Goal: Task Accomplishment & Management: Manage account settings

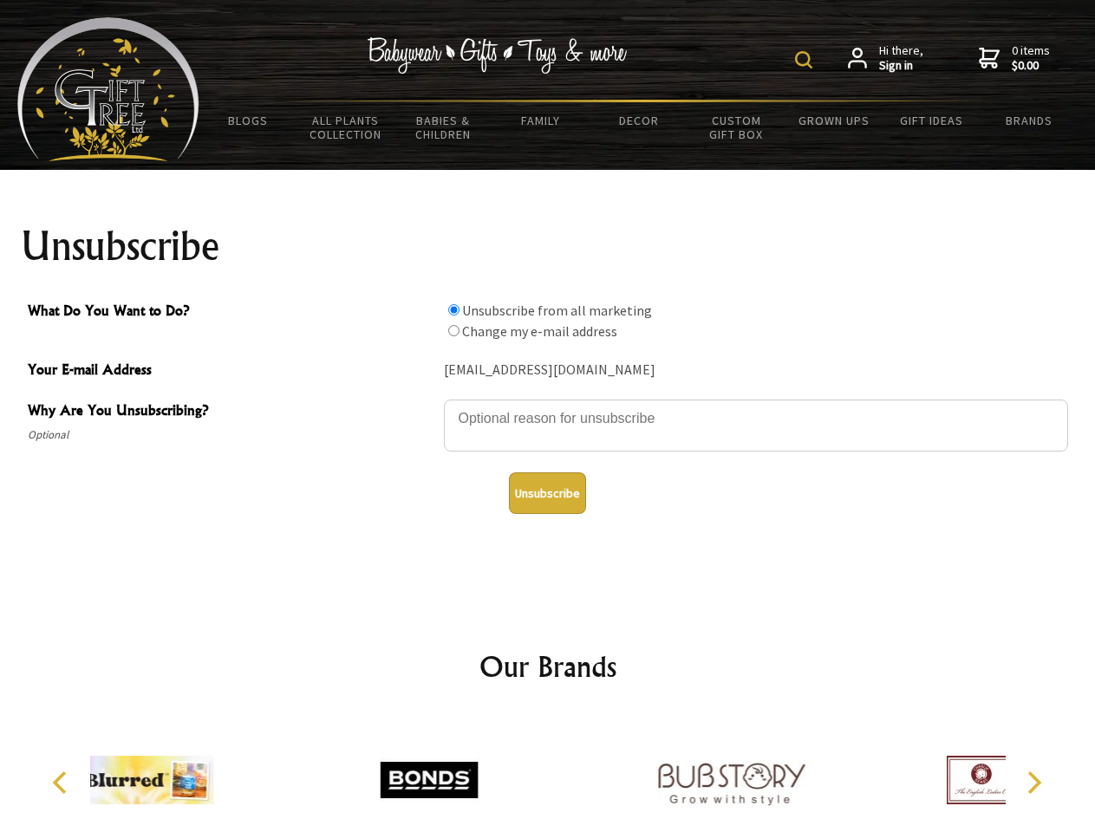
click at [806, 60] on img at bounding box center [803, 59] width 17 height 17
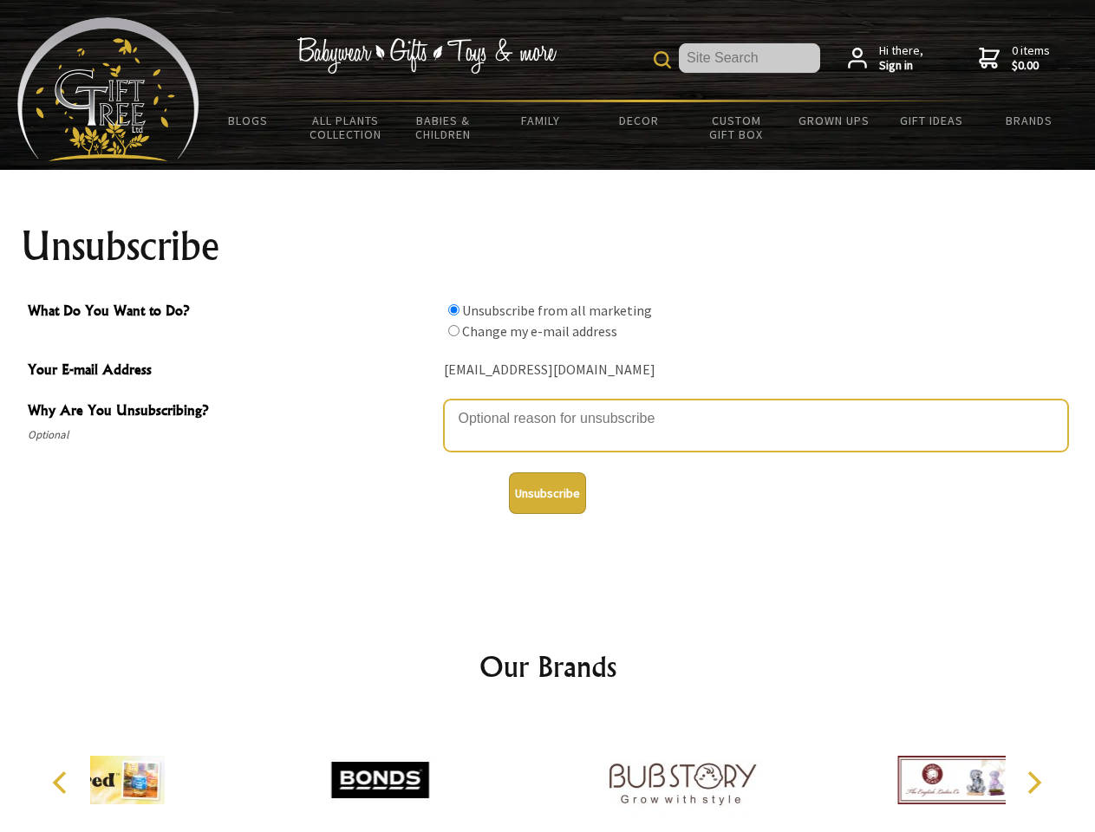
click at [548, 406] on textarea "Why Are You Unsubscribing?" at bounding box center [756, 426] width 624 height 52
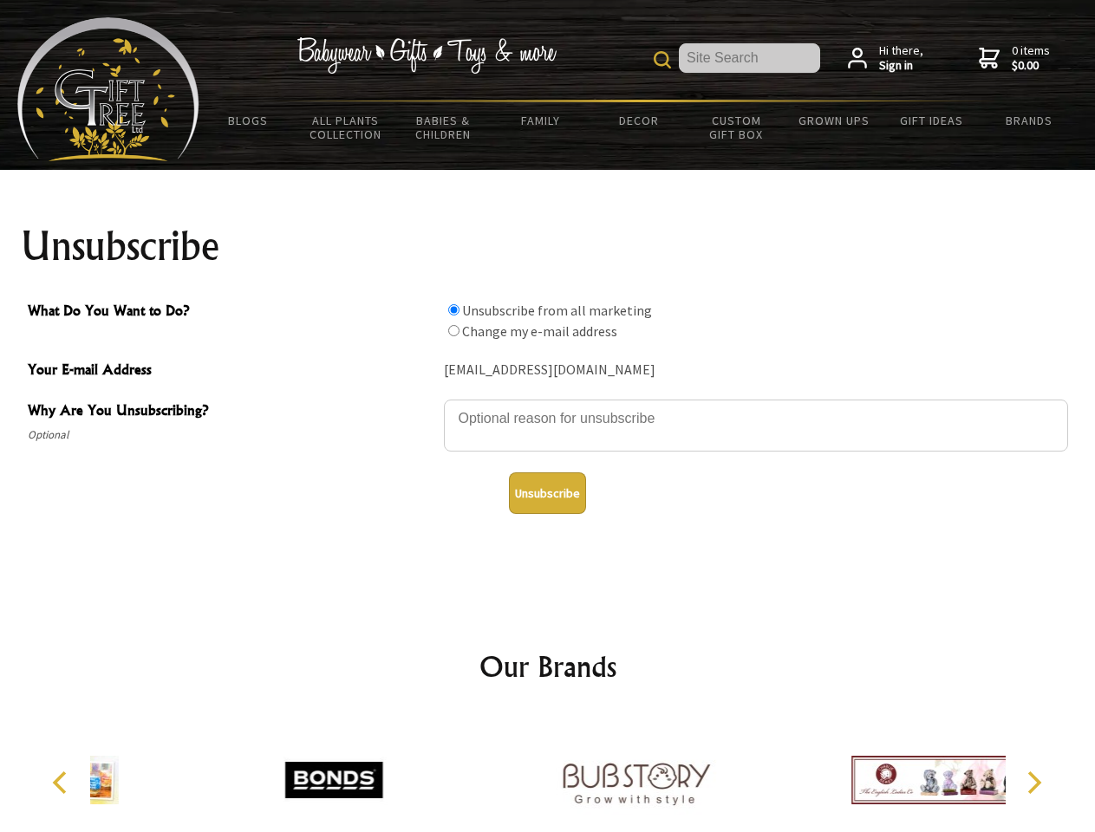
click at [453, 309] on input "What Do You Want to Do?" at bounding box center [453, 309] width 11 height 11
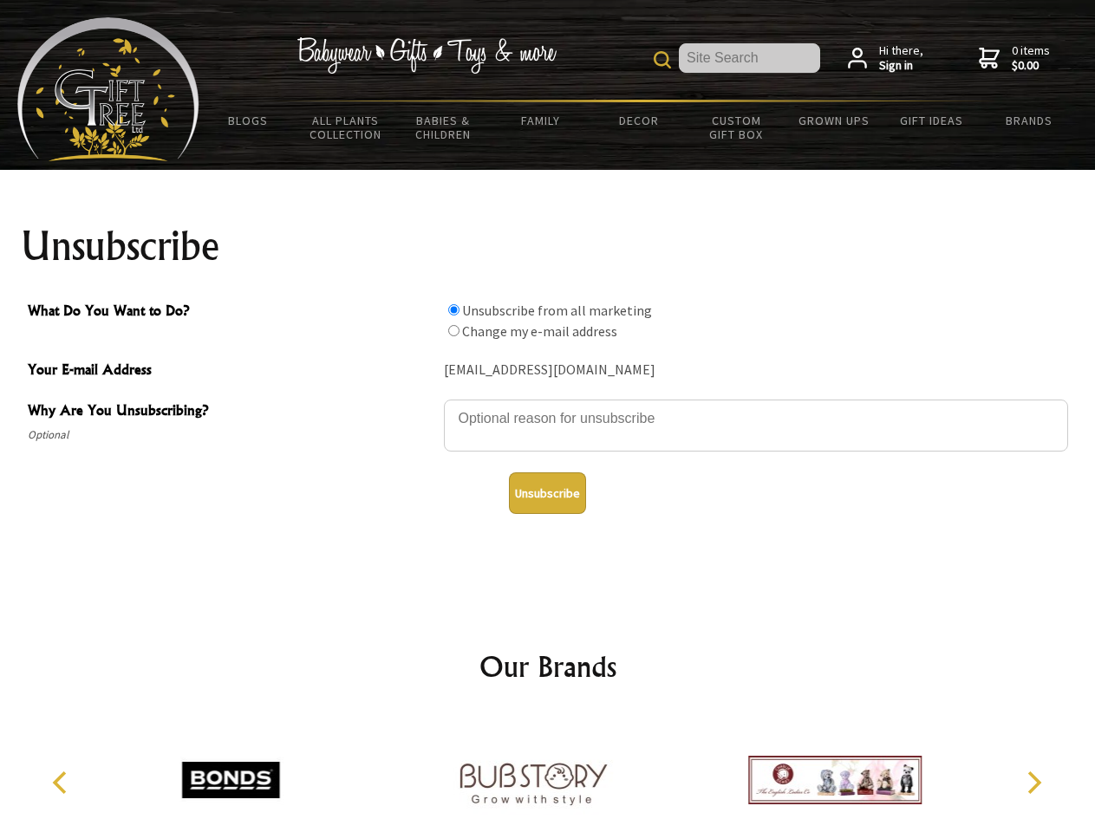
click at [453, 330] on input "What Do You Want to Do?" at bounding box center [453, 330] width 11 height 11
radio input "true"
click at [547, 493] on button "Unsubscribe" at bounding box center [547, 493] width 77 height 42
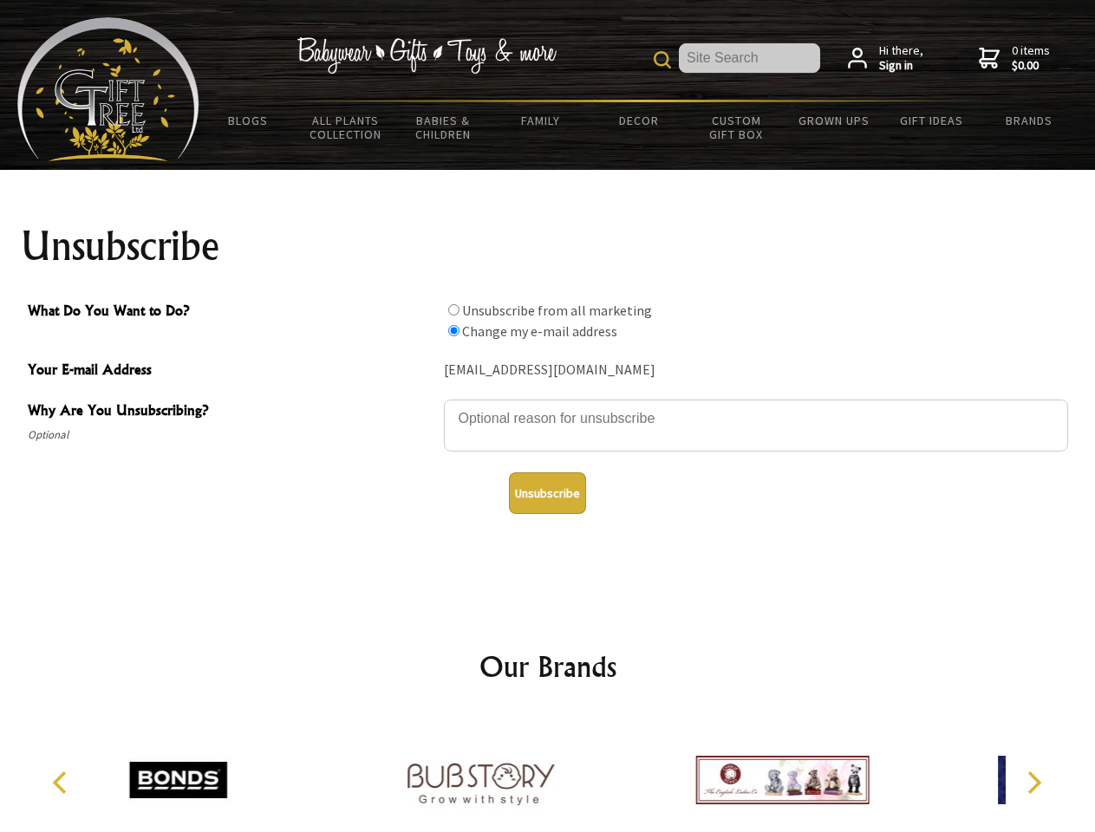
click at [548, 773] on div at bounding box center [480, 782] width 302 height 135
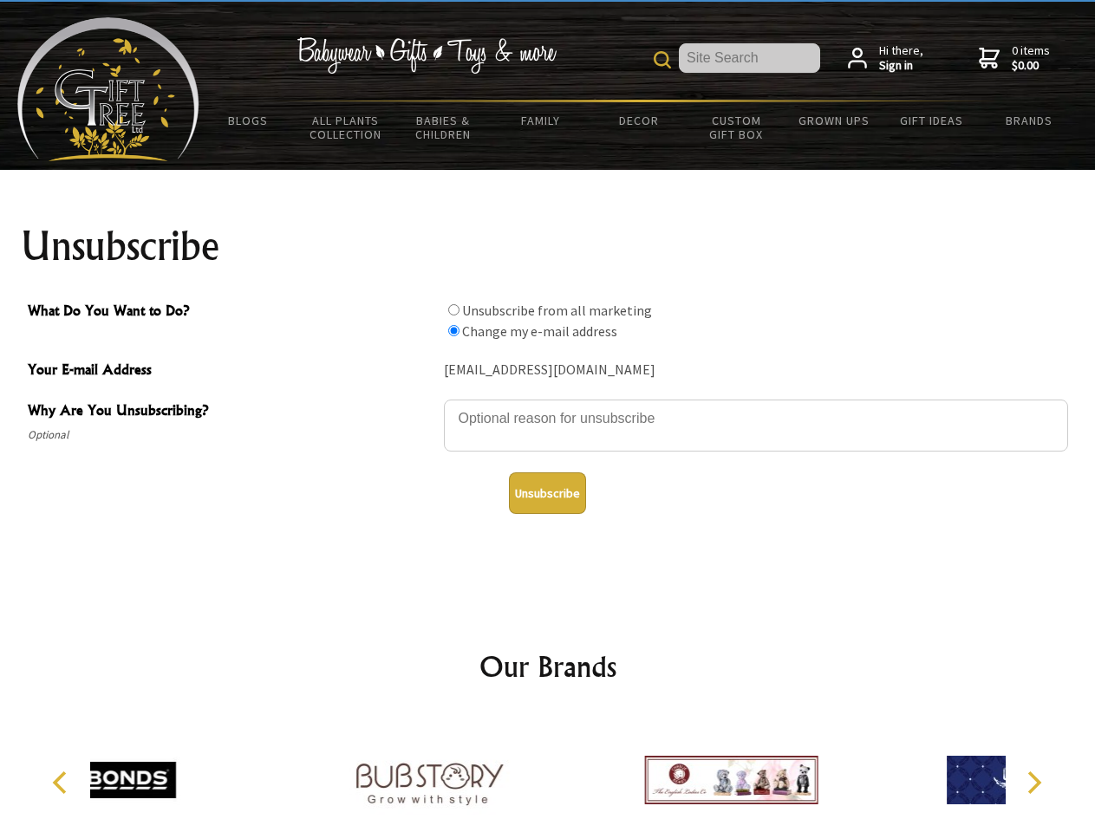
click at [62, 783] on icon "Previous" at bounding box center [61, 783] width 23 height 23
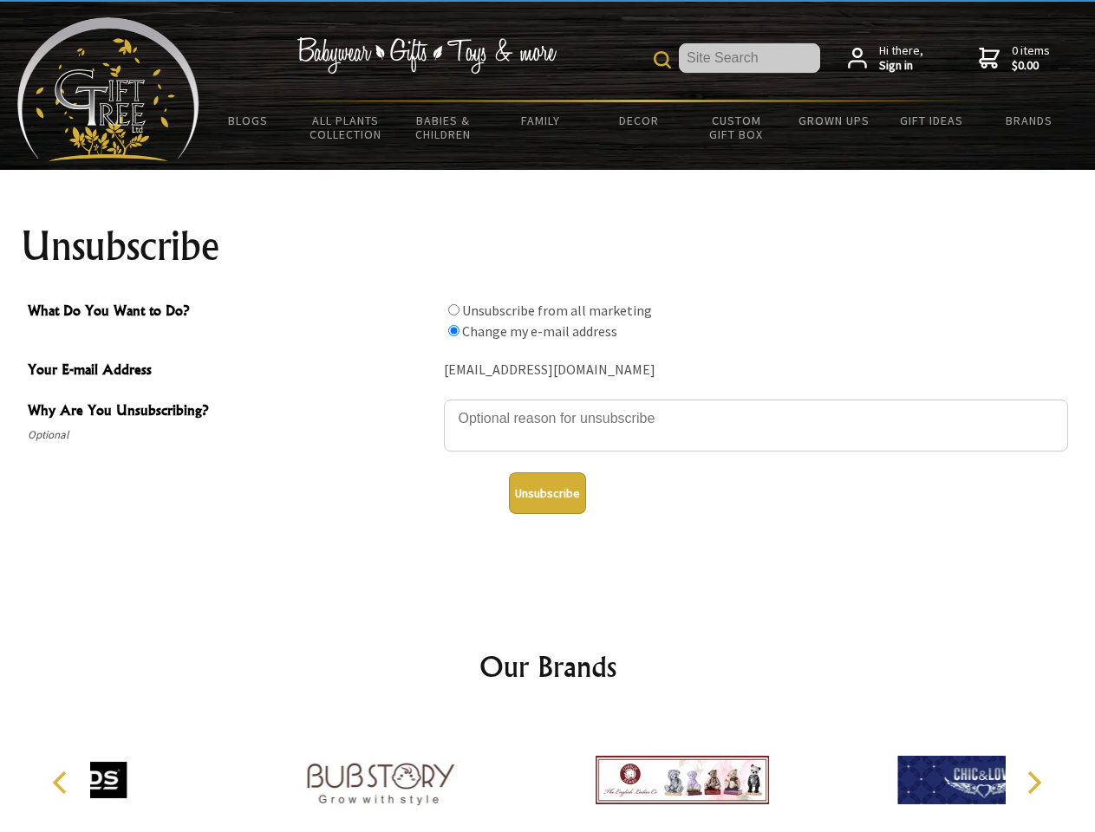
click at [1033, 783] on icon "Next" at bounding box center [1032, 783] width 23 height 23
